Goal: Task Accomplishment & Management: Use online tool/utility

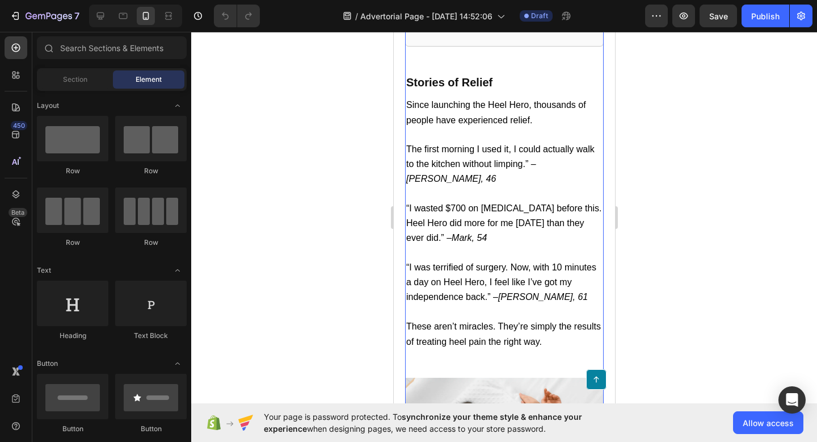
scroll to position [4041, 0]
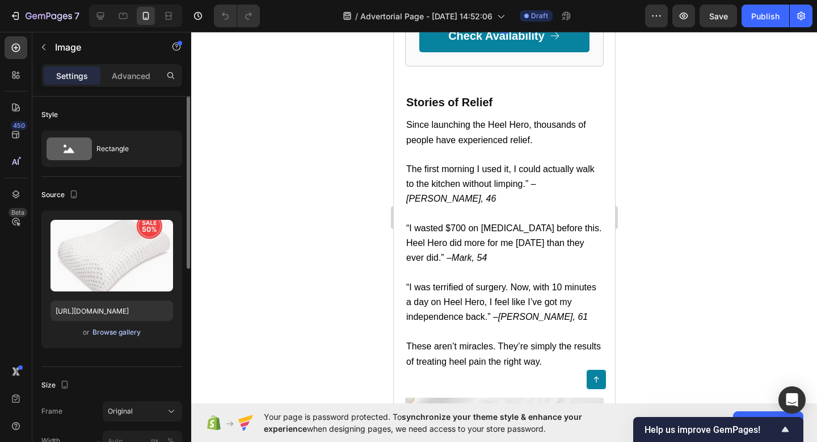
click at [104, 331] on div "Browse gallery" at bounding box center [117, 332] width 48 height 10
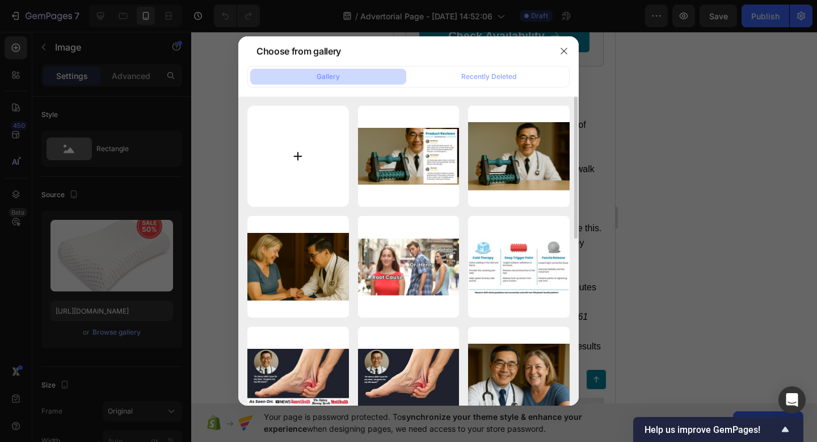
click at [264, 155] on input "file" at bounding box center [298, 157] width 102 height 102
type input "C:\fakepath\ChatGPT Image [DATE], 02_28_24 PM.png"
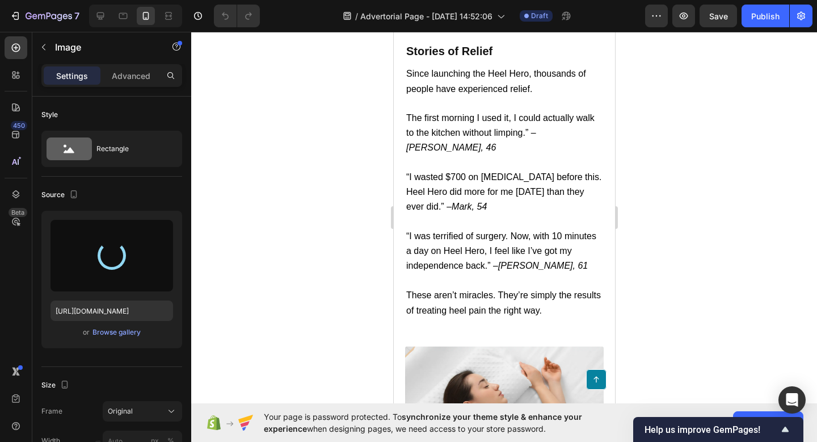
scroll to position [4095, 0]
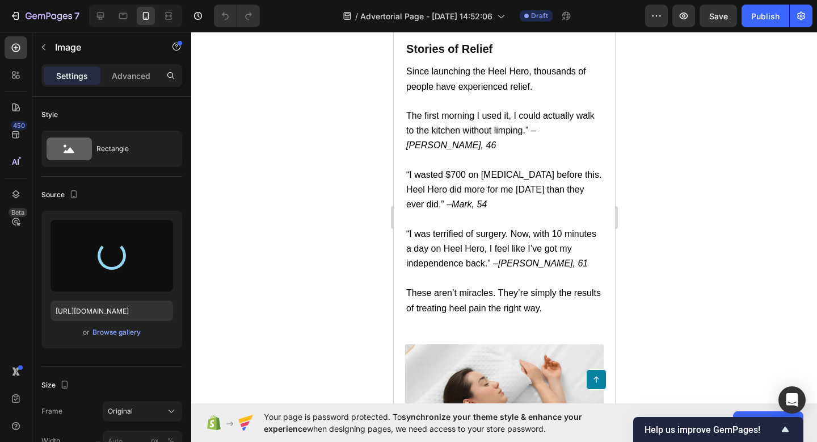
type input "[URL][DOMAIN_NAME]"
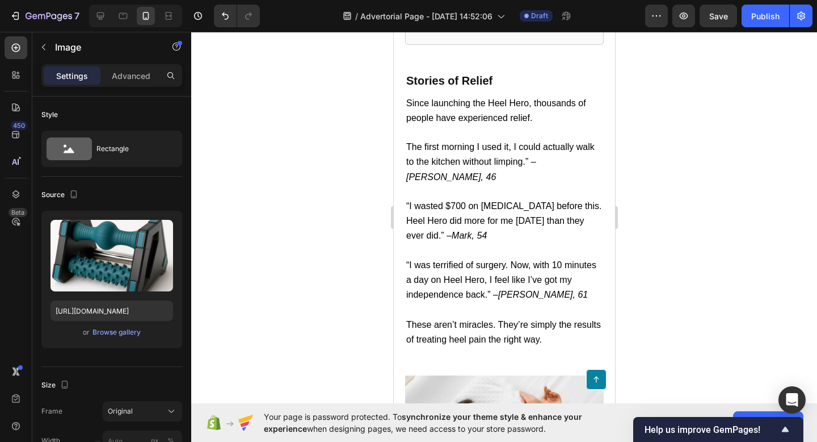
click at [670, 272] on div at bounding box center [504, 237] width 626 height 410
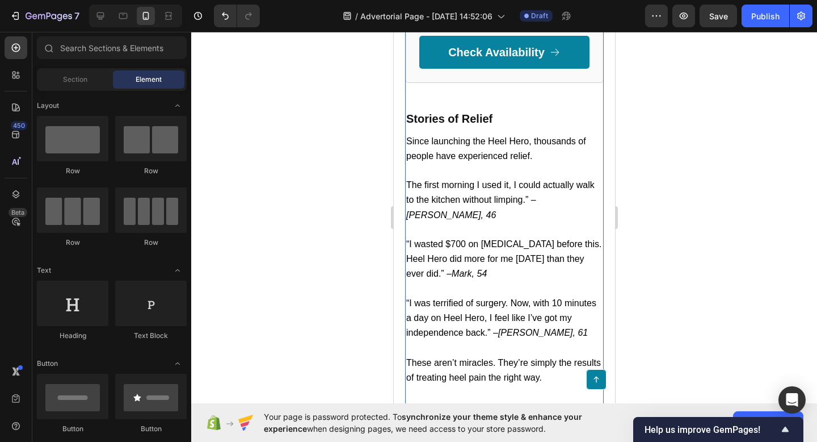
scroll to position [4026, 0]
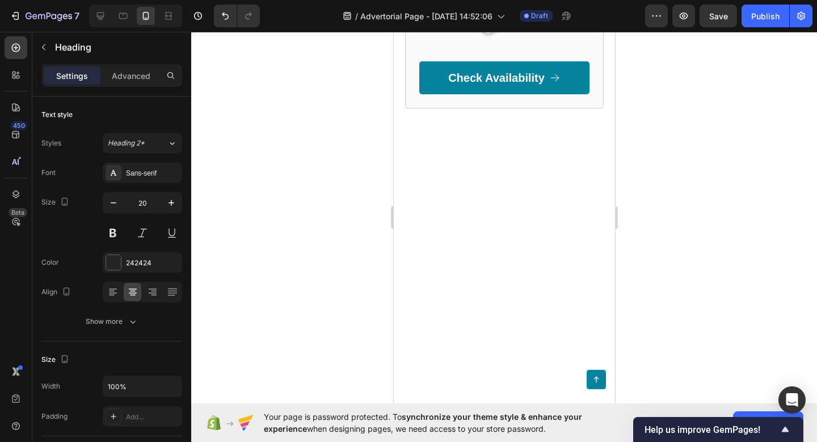
scroll to position [5263, 0]
drag, startPoint x: 549, startPoint y: 164, endPoint x: 539, endPoint y: 165, distance: 9.7
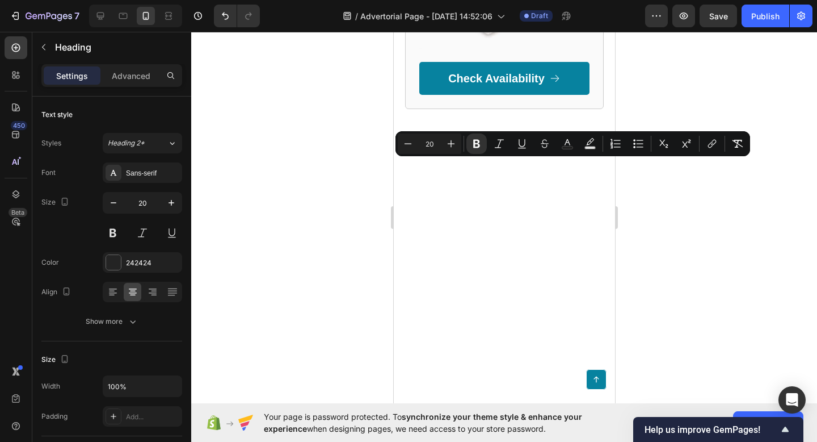
copy strong "™"
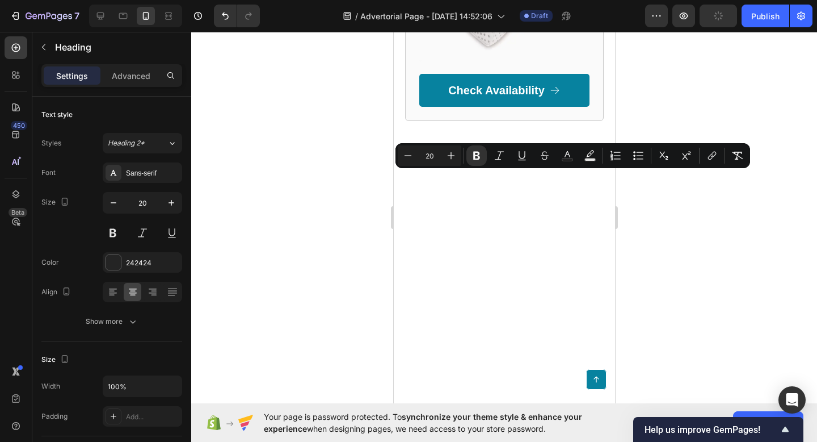
scroll to position [5249, 0]
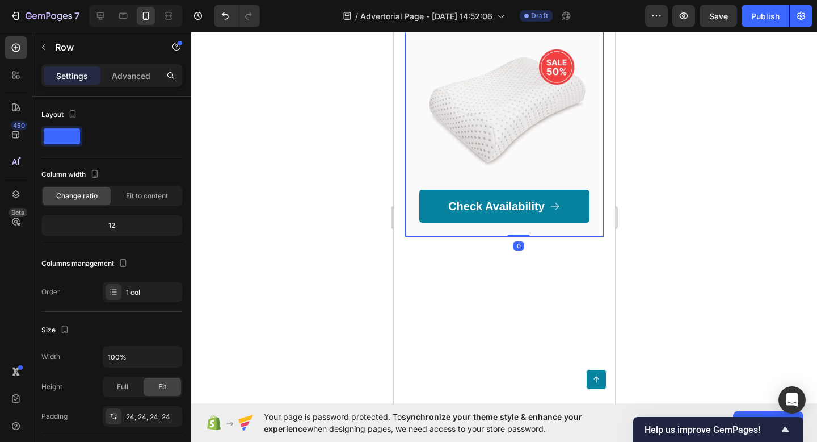
scroll to position [5519, 0]
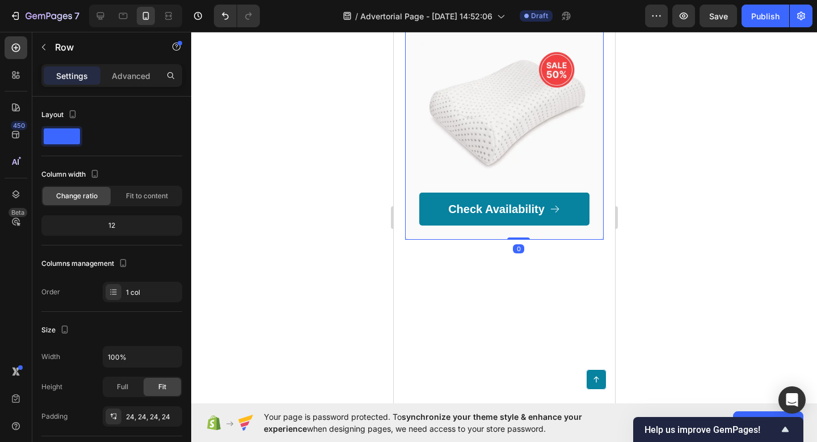
click at [476, 220] on div "Here's to healthy heels... Heading Icon Icon Icon Icon Icon Icon List 4.9 Text …" at bounding box center [504, 47] width 199 height 386
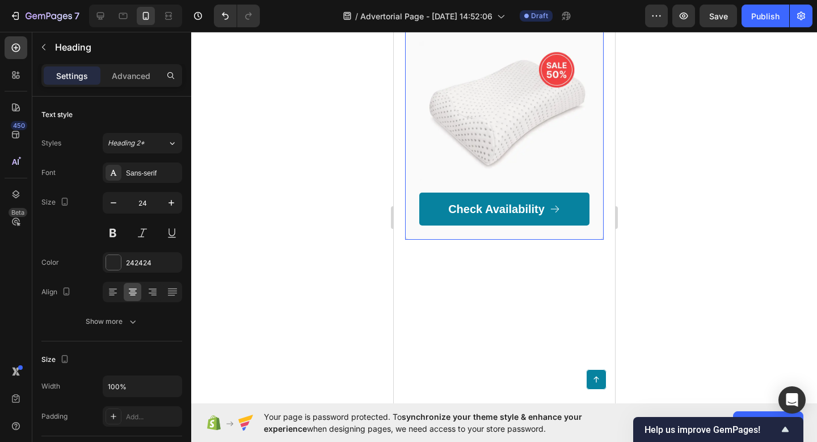
click at [412, 224] on div "Here's to healthy heels... Heading Icon Icon Icon Icon Icon Icon List 4.9 Text …" at bounding box center [504, 47] width 199 height 386
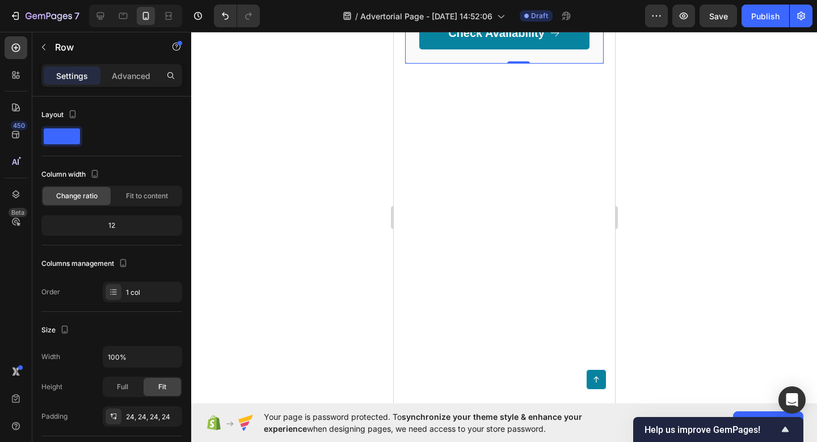
scroll to position [5721, 0]
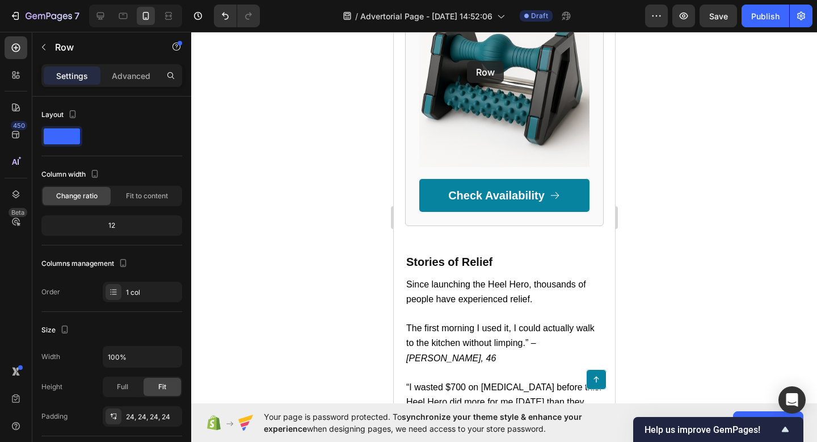
scroll to position [3911, 0]
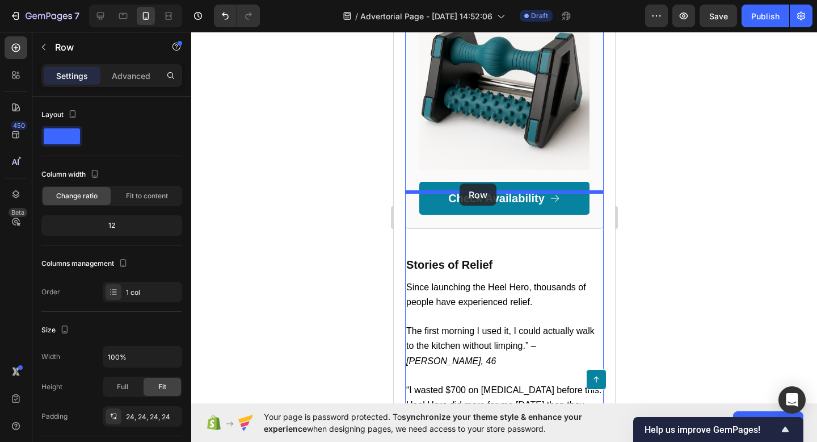
drag, startPoint x: 433, startPoint y: 141, endPoint x: 459, endPoint y: 183, distance: 49.5
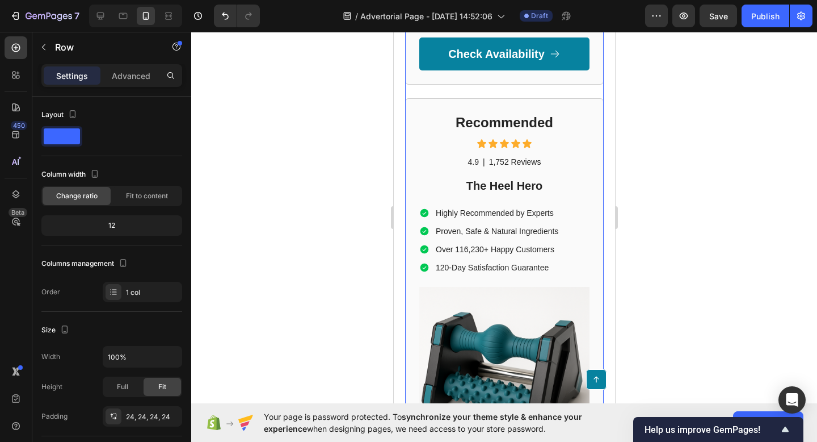
scroll to position [4022, 0]
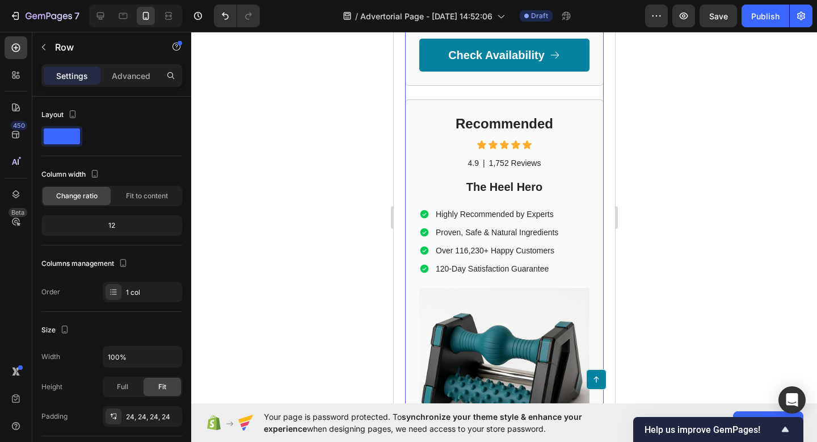
click at [658, 190] on div at bounding box center [504, 237] width 626 height 410
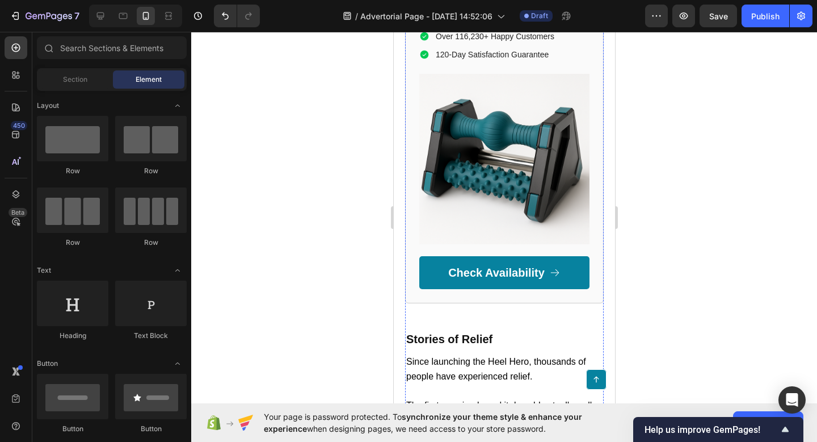
scroll to position [4252, 0]
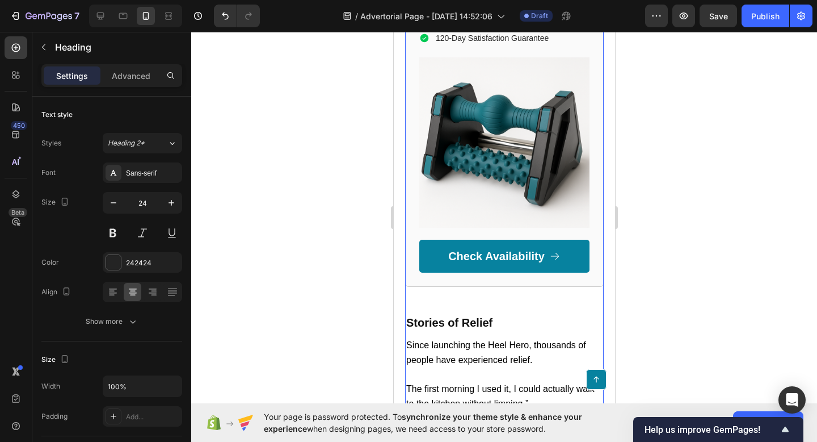
click at [586, 260] on div "Recommended Heading 10 Icon Icon Icon Icon Icon Icon List 4.9 Text Block | Text…" at bounding box center [504, 77] width 199 height 417
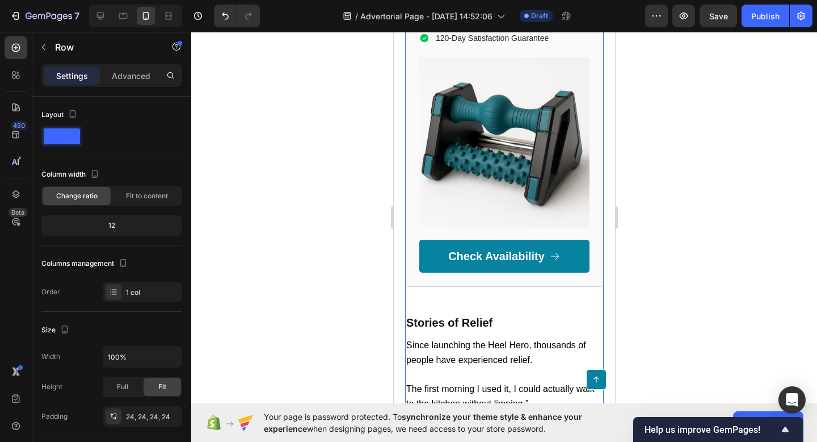
click at [574, 258] on div "Recommended Heading Icon Icon Icon Icon Icon Icon List 4.9 Text Block | Text Bl…" at bounding box center [504, 77] width 199 height 417
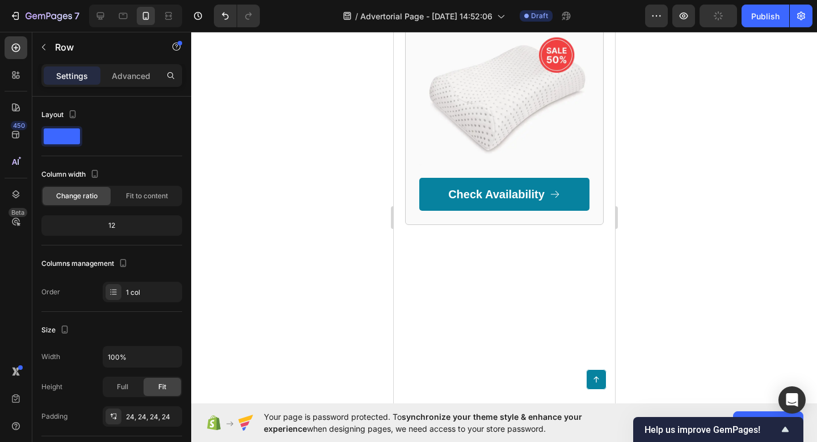
click at [668, 256] on div at bounding box center [504, 237] width 626 height 410
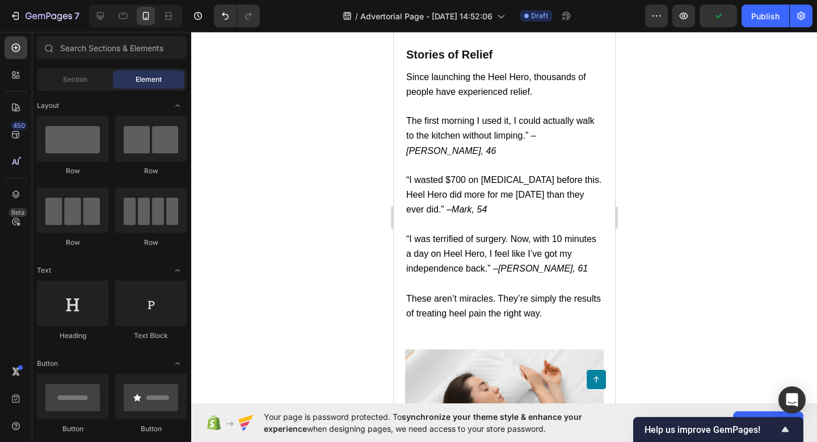
scroll to position [4489, 0]
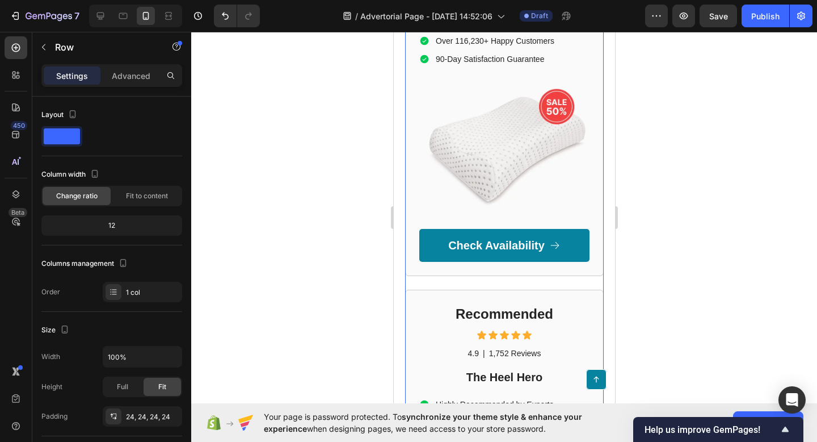
scroll to position [3828, 0]
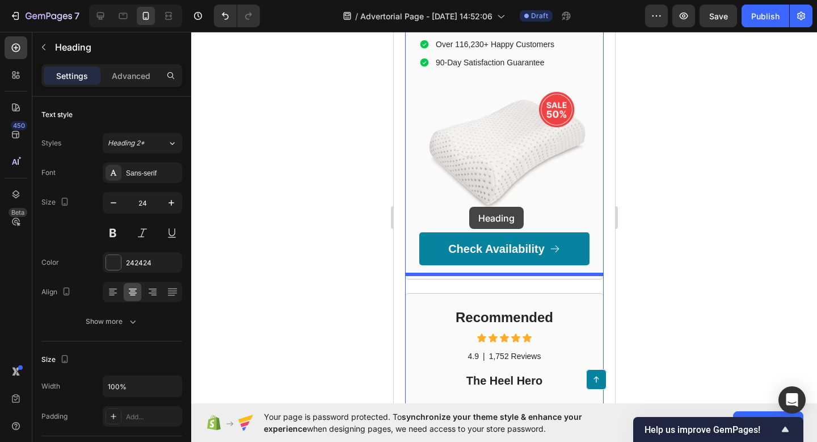
drag, startPoint x: 429, startPoint y: 280, endPoint x: 469, endPoint y: 207, distance: 83.3
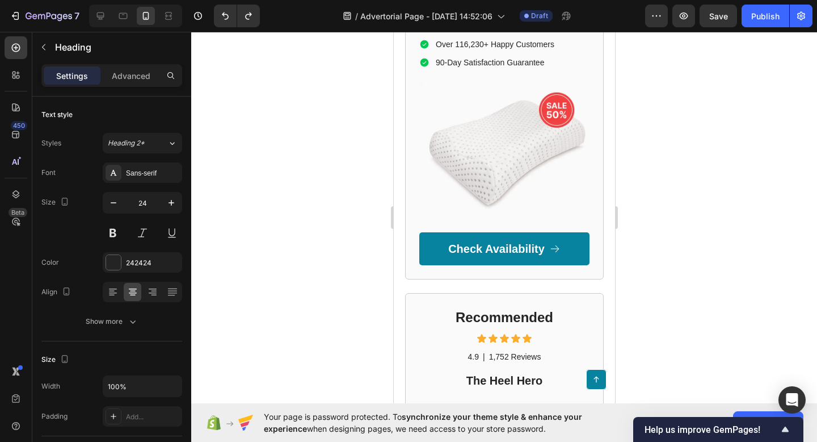
click at [639, 280] on div at bounding box center [504, 237] width 626 height 410
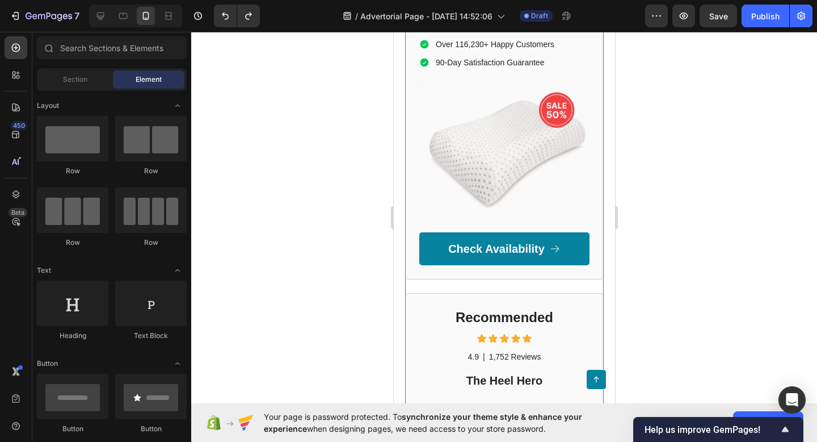
click at [422, 265] on div "Here's to healthy heels... Heading Icon Icon Icon Icon Icon Icon List 4.9 Text …" at bounding box center [504, 86] width 170 height 358
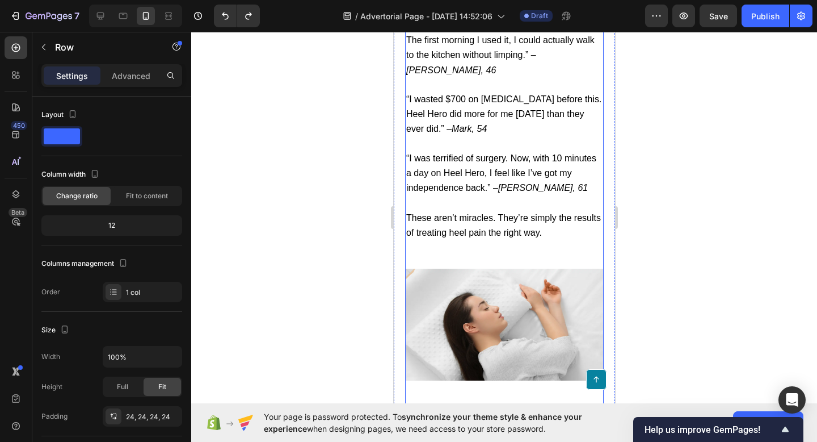
scroll to position [4576, 0]
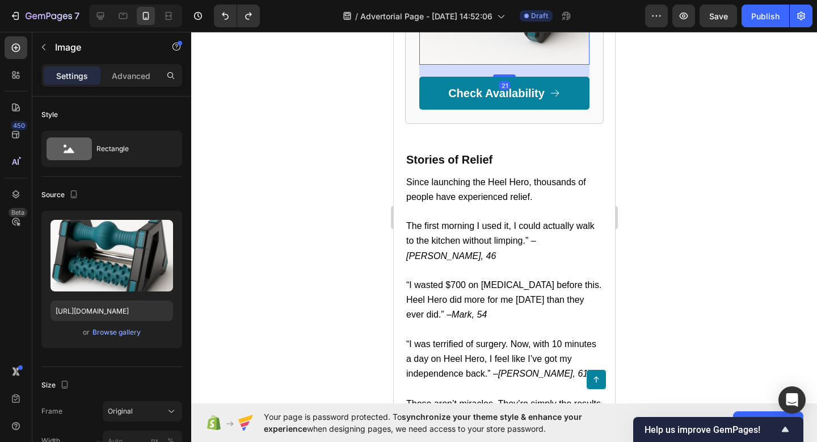
scroll to position [4306, 0]
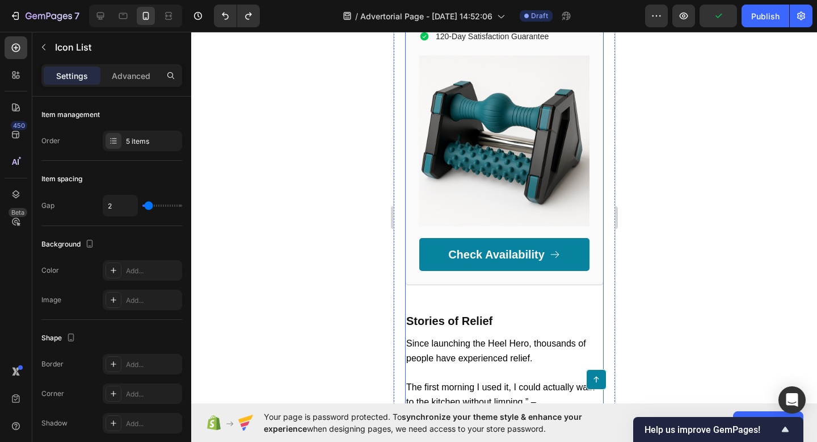
scroll to position [4248, 0]
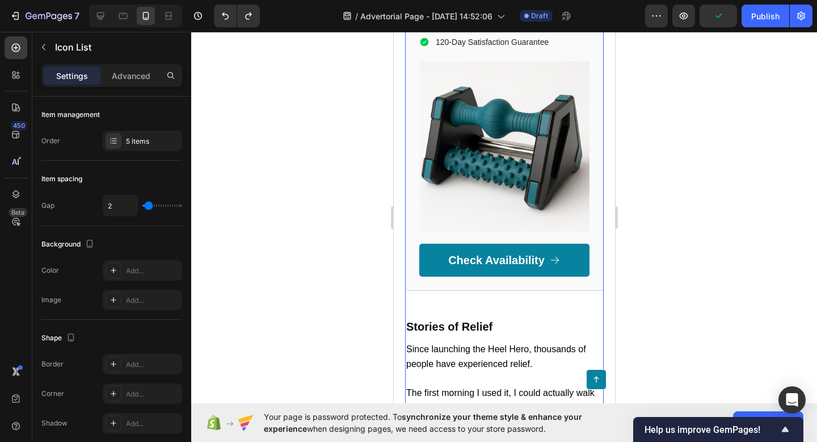
click at [413, 263] on div "Recommended Heading Icon Icon Icon Icon Icon Icon List 12 4.9 Text Block | Text…" at bounding box center [504, 81] width 199 height 417
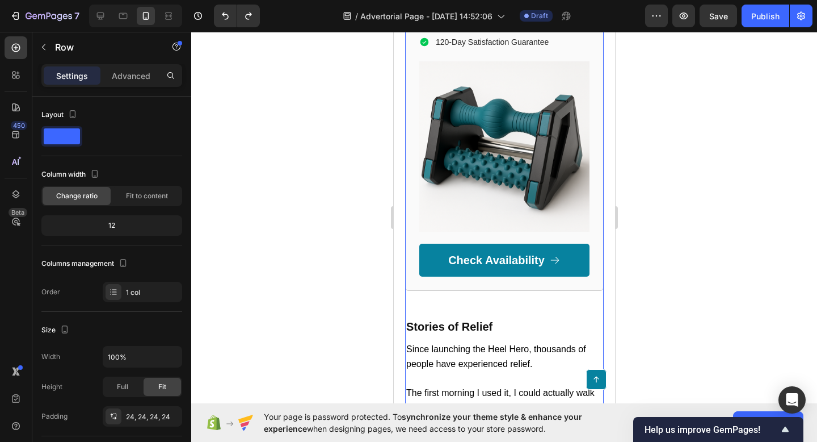
click at [448, 256] on div "Recommended Heading Icon Icon Icon Icon Icon Icon List 4.9 Text Block | Text Bl…" at bounding box center [504, 81] width 199 height 417
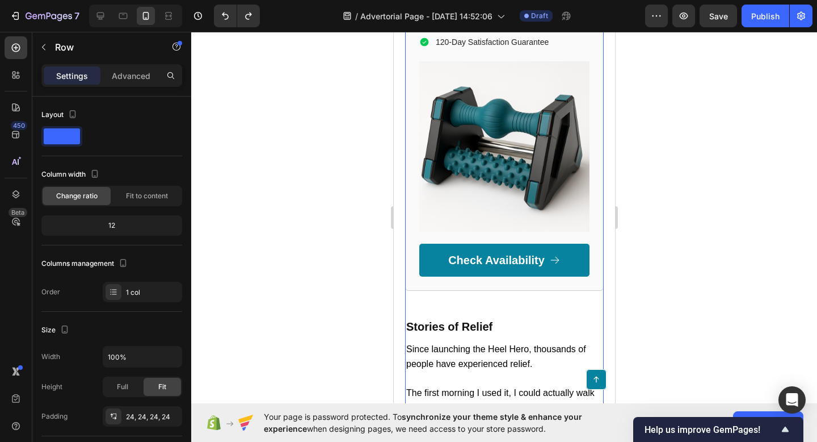
click at [418, 290] on div "Recommended Heading Icon Icon Icon Icon Icon Icon List 4.9 Text Block | Text Bl…" at bounding box center [504, 81] width 199 height 417
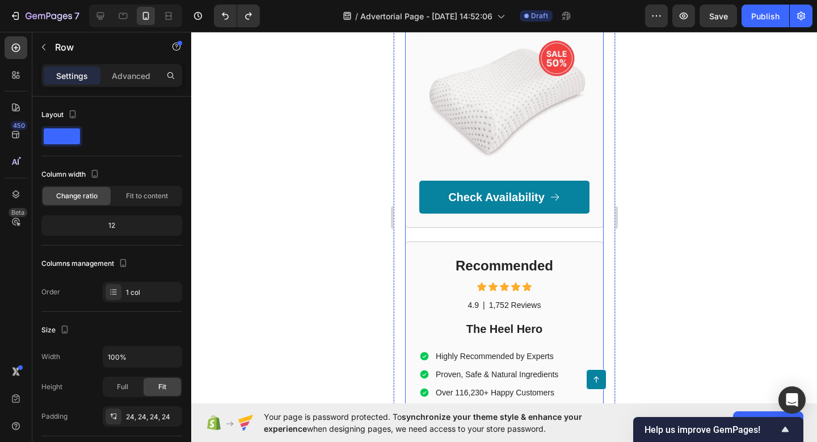
scroll to position [3880, 0]
click at [458, 225] on div "Here's to healthy heels... Heading Icon Icon Icon Icon Icon Icon List 4.9 Text …" at bounding box center [504, 35] width 199 height 386
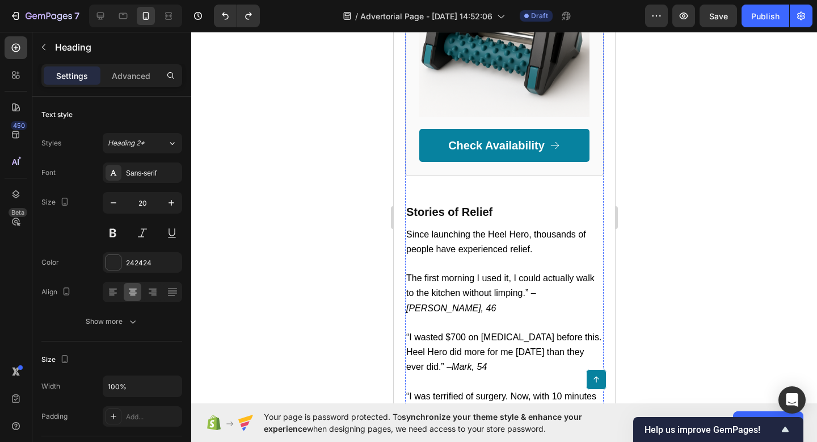
scroll to position [4368, 0]
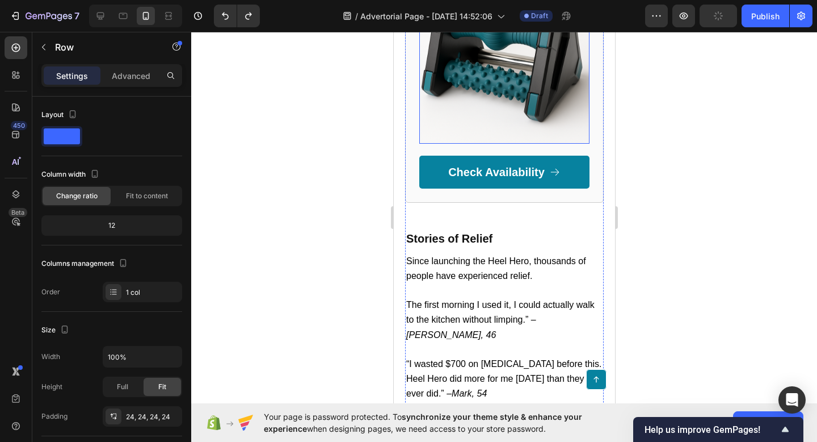
scroll to position [3928, 0]
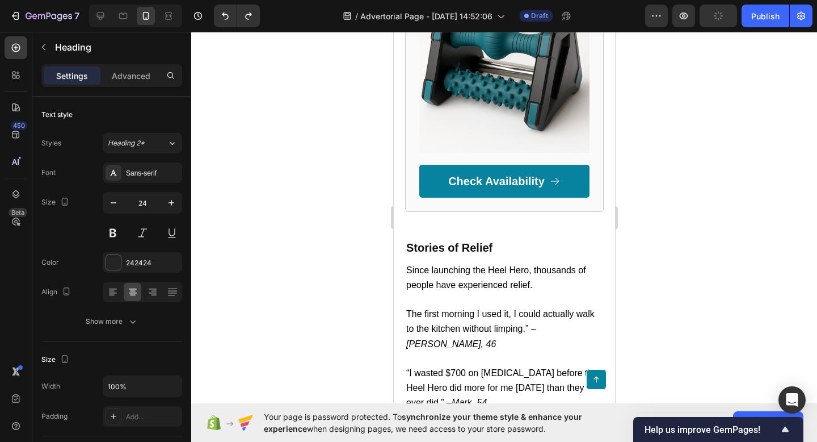
click at [662, 292] on div at bounding box center [504, 237] width 626 height 410
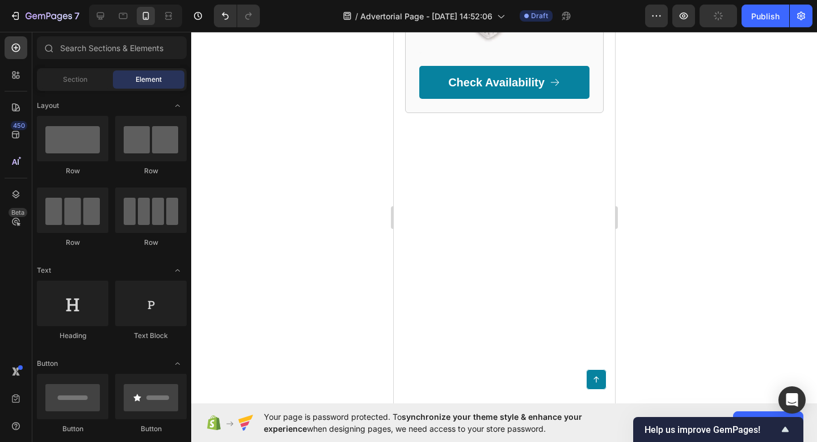
scroll to position [5262, 0]
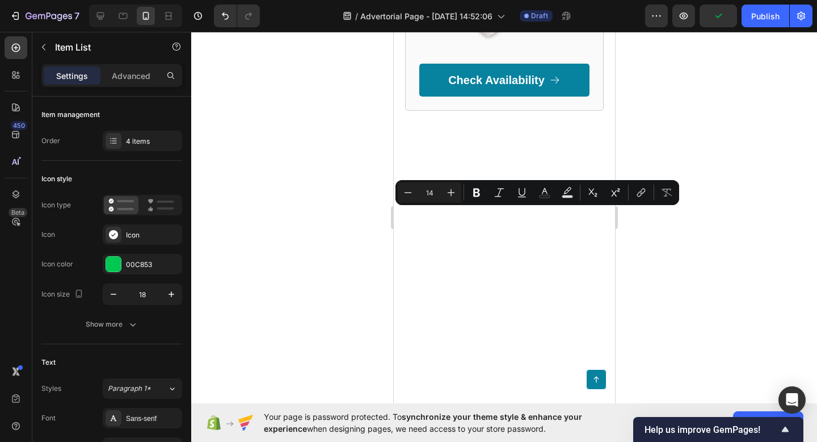
copy p "Relieves Heel Pain in Minutes"
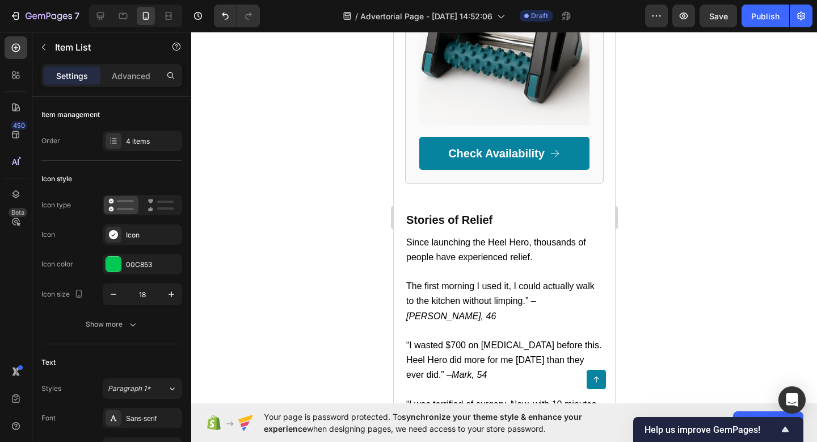
scroll to position [3933, 0]
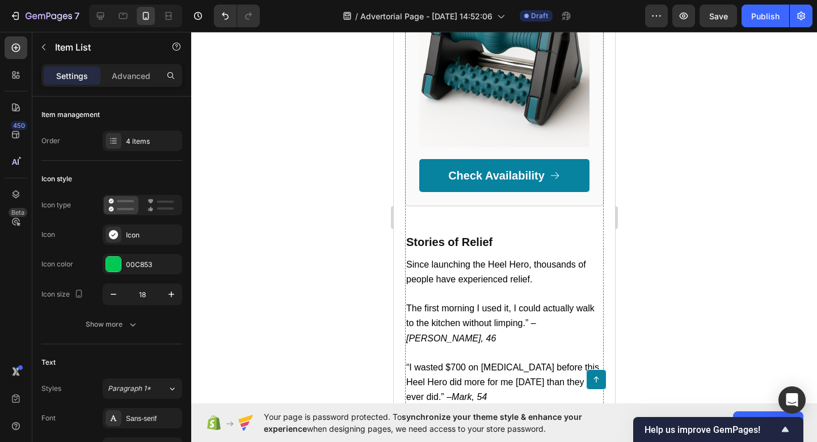
click at [646, 302] on div at bounding box center [504, 237] width 626 height 410
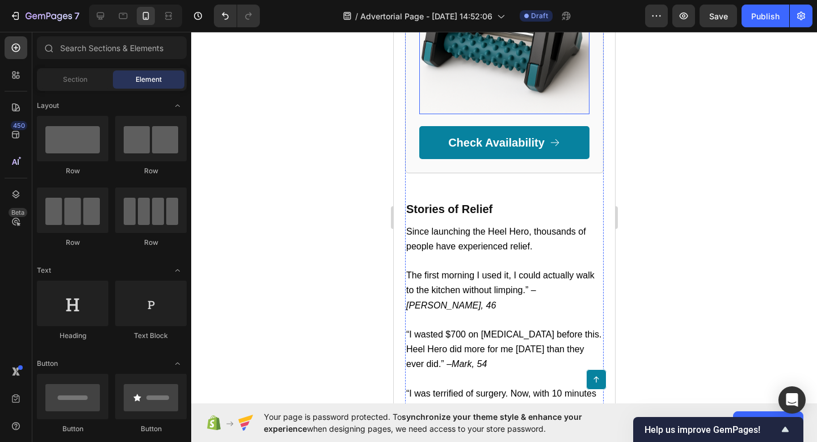
scroll to position [3966, 0]
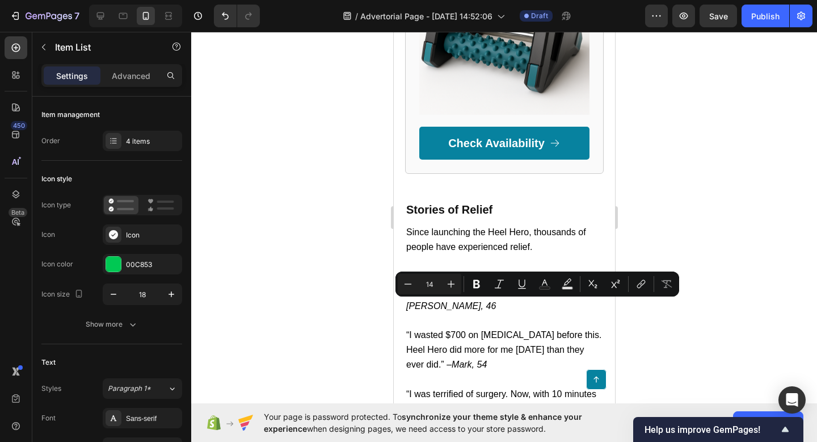
drag, startPoint x: 448, startPoint y: 305, endPoint x: 435, endPoint y: 305, distance: 13.1
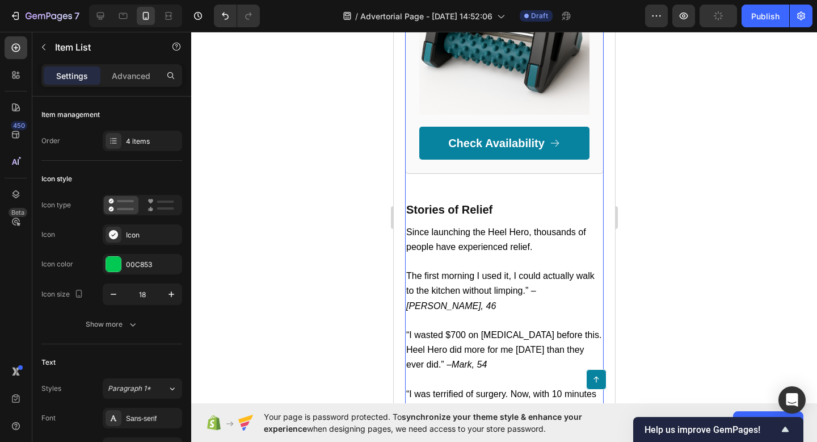
click at [702, 291] on div at bounding box center [504, 237] width 626 height 410
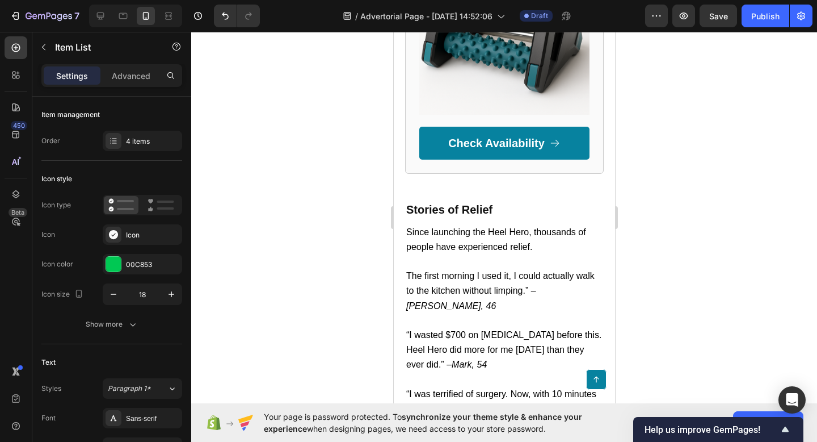
click at [690, 281] on div at bounding box center [504, 237] width 626 height 410
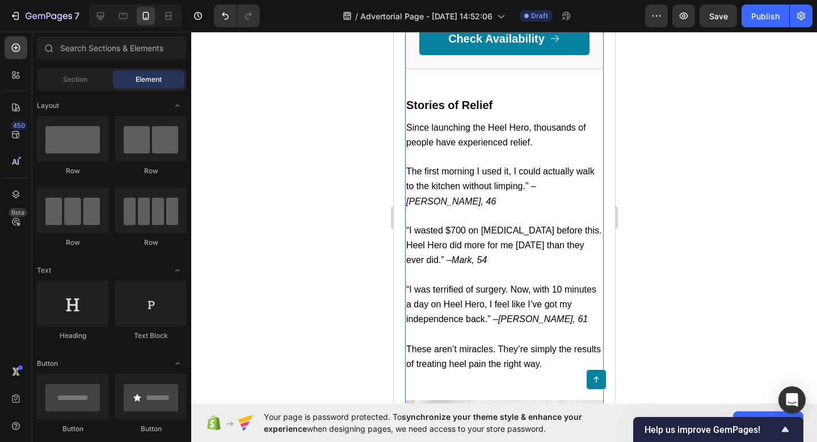
scroll to position [4073, 0]
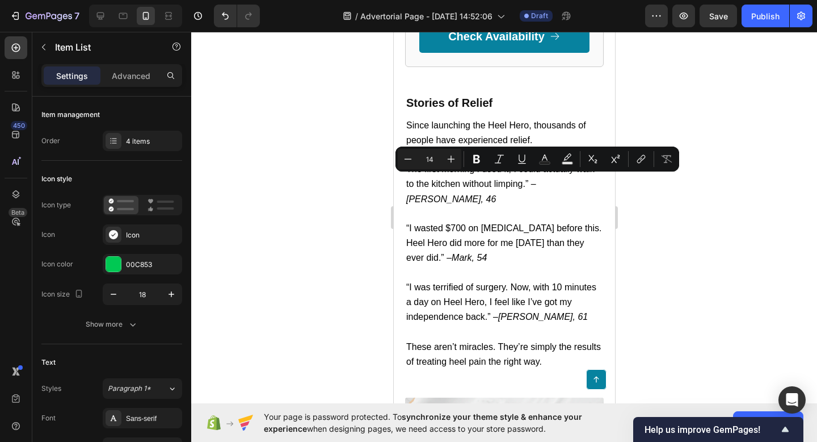
drag, startPoint x: 549, startPoint y: 178, endPoint x: 487, endPoint y: 183, distance: 62.6
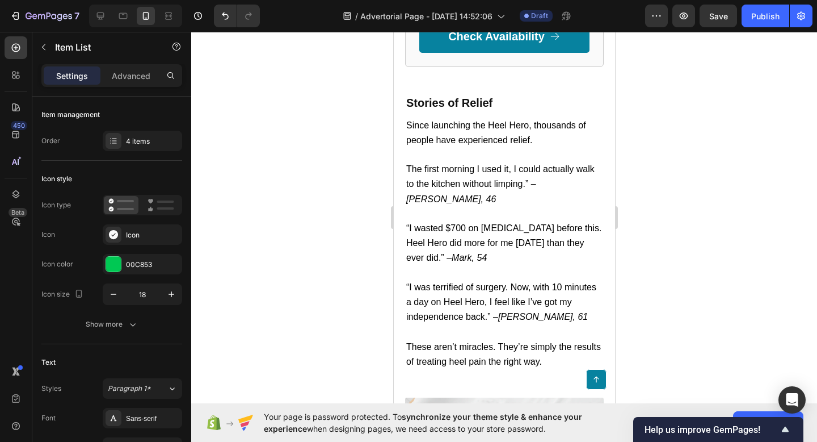
click at [690, 196] on div at bounding box center [504, 237] width 626 height 410
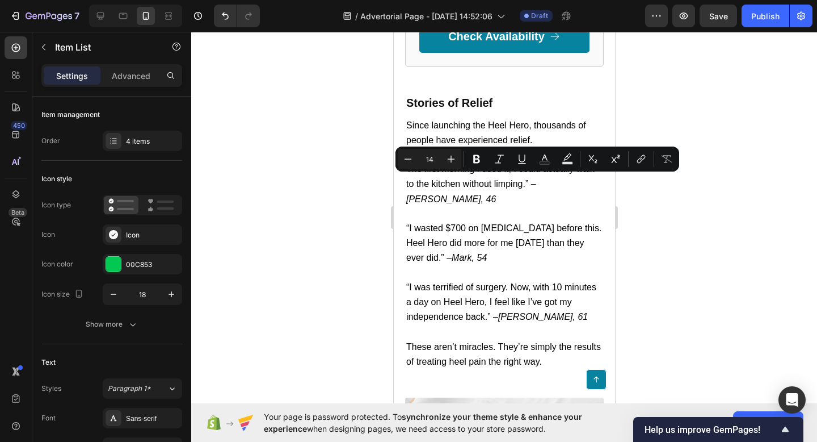
copy p "Sufferes"
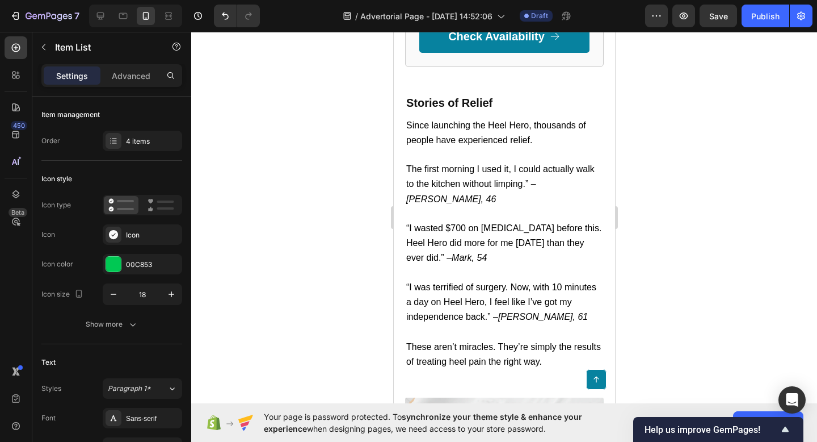
click at [652, 194] on div at bounding box center [504, 237] width 626 height 410
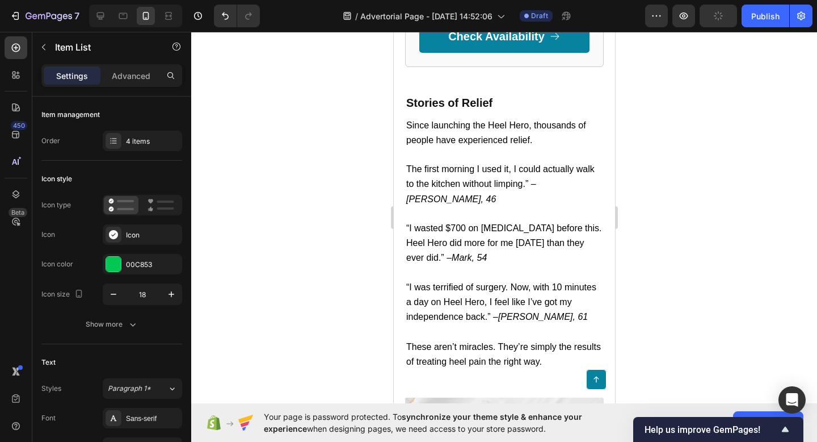
click at [635, 186] on div at bounding box center [504, 237] width 626 height 410
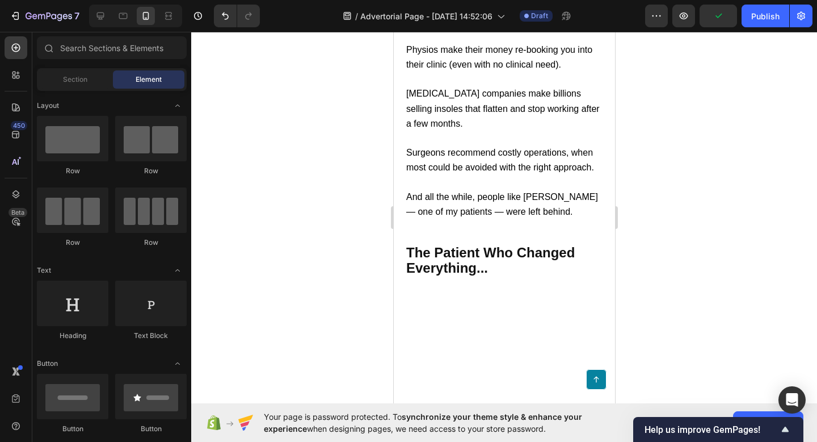
scroll to position [0, 0]
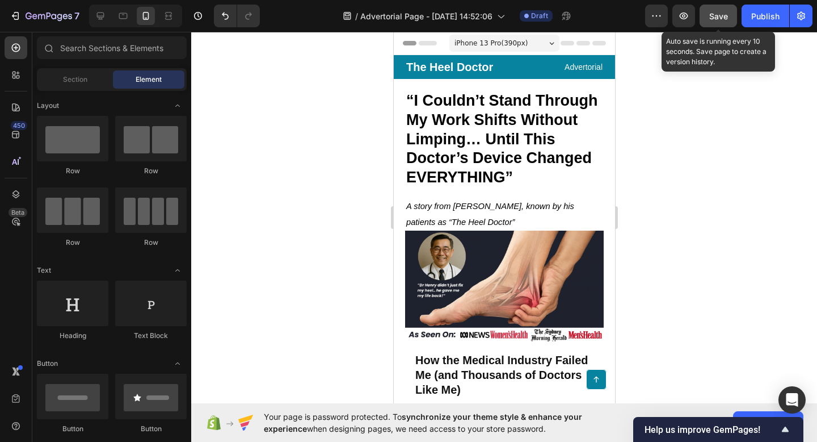
click at [728, 19] on span "Save" at bounding box center [718, 16] width 19 height 10
